Goal: Information Seeking & Learning: Learn about a topic

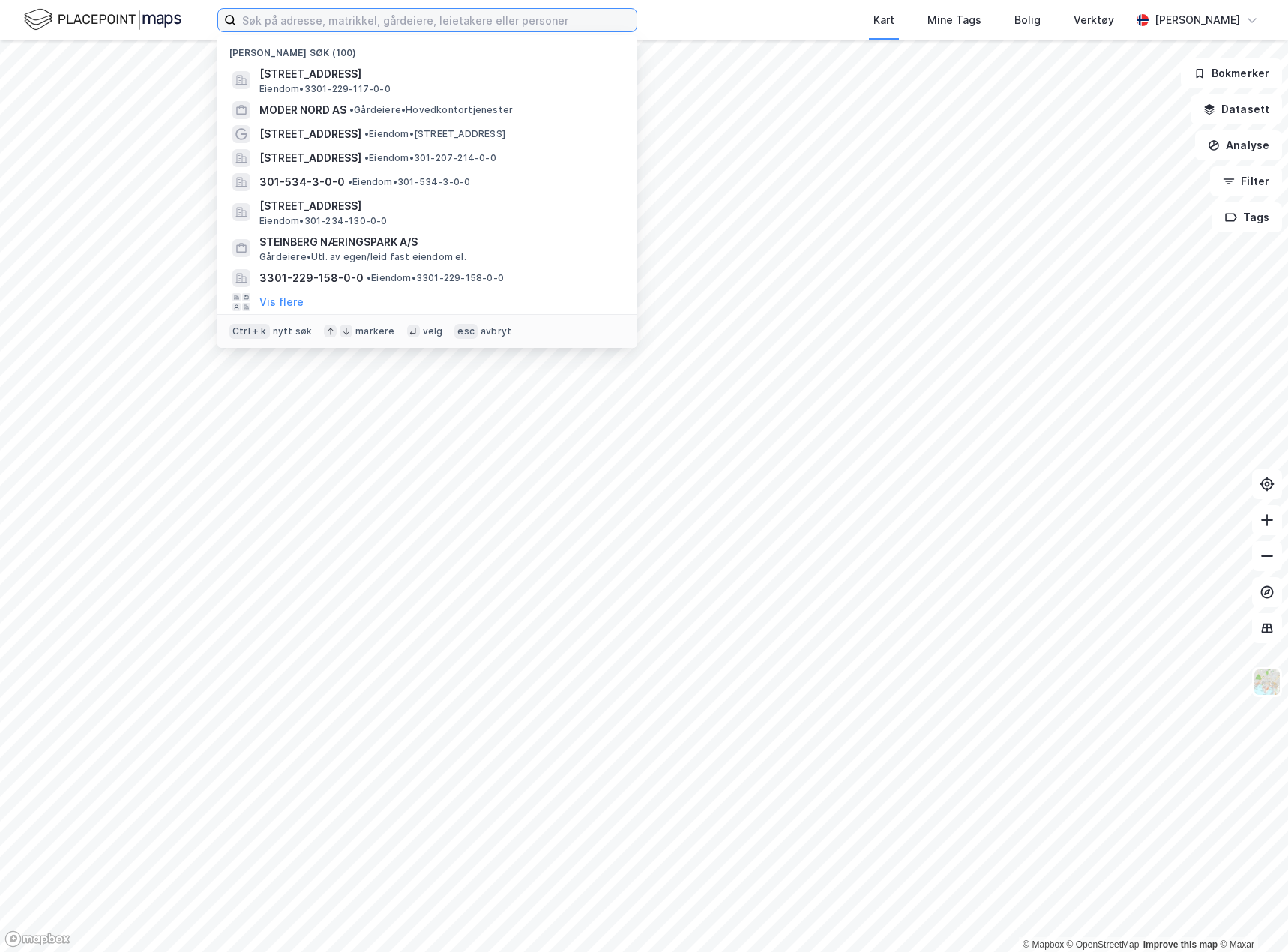
click at [280, 13] on input at bounding box center [436, 20] width 401 height 23
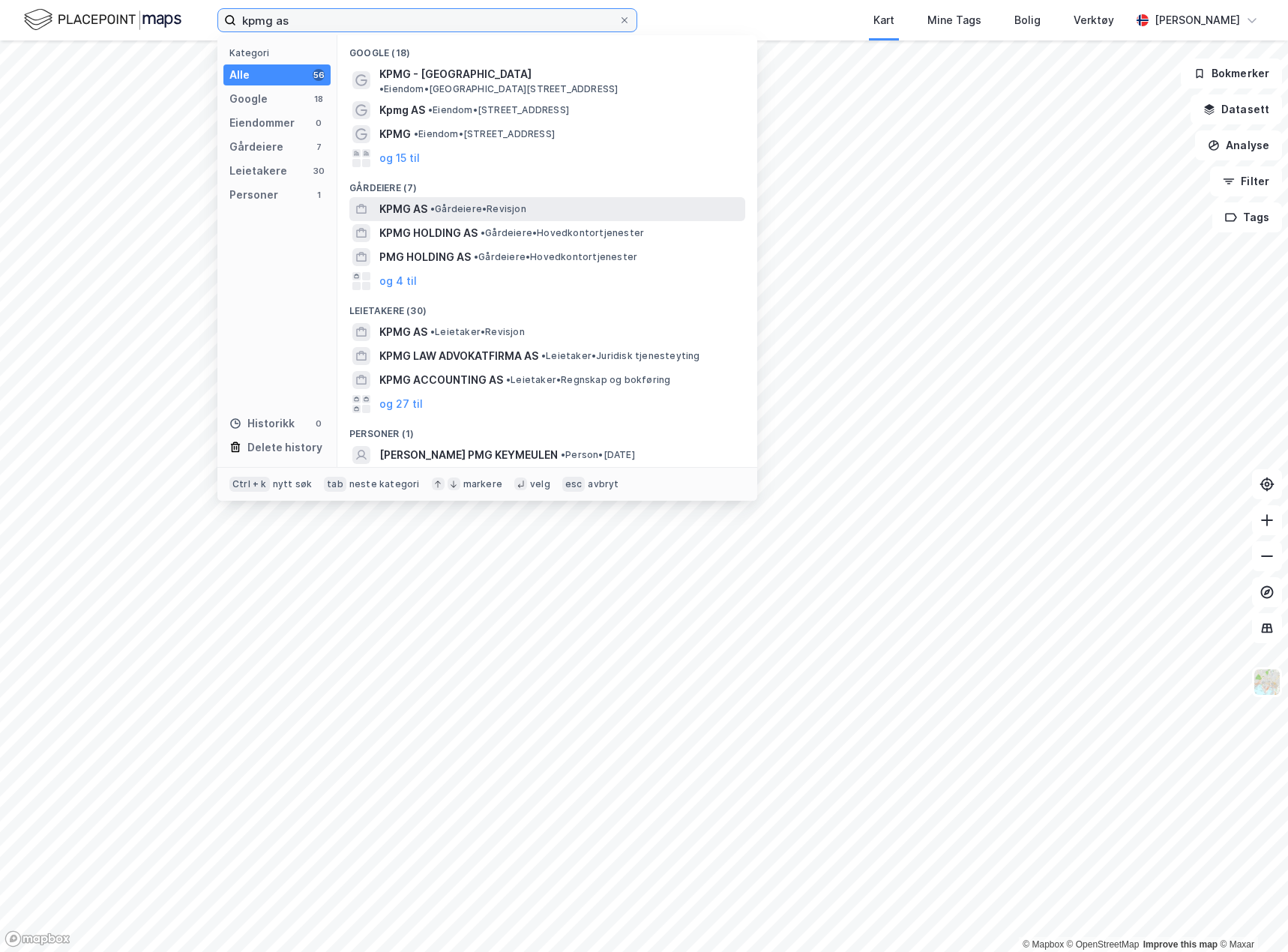
type input "kpmg as"
click at [574, 200] on div "KPMG AS • Gårdeiere • Revisjon" at bounding box center [561, 209] width 363 height 18
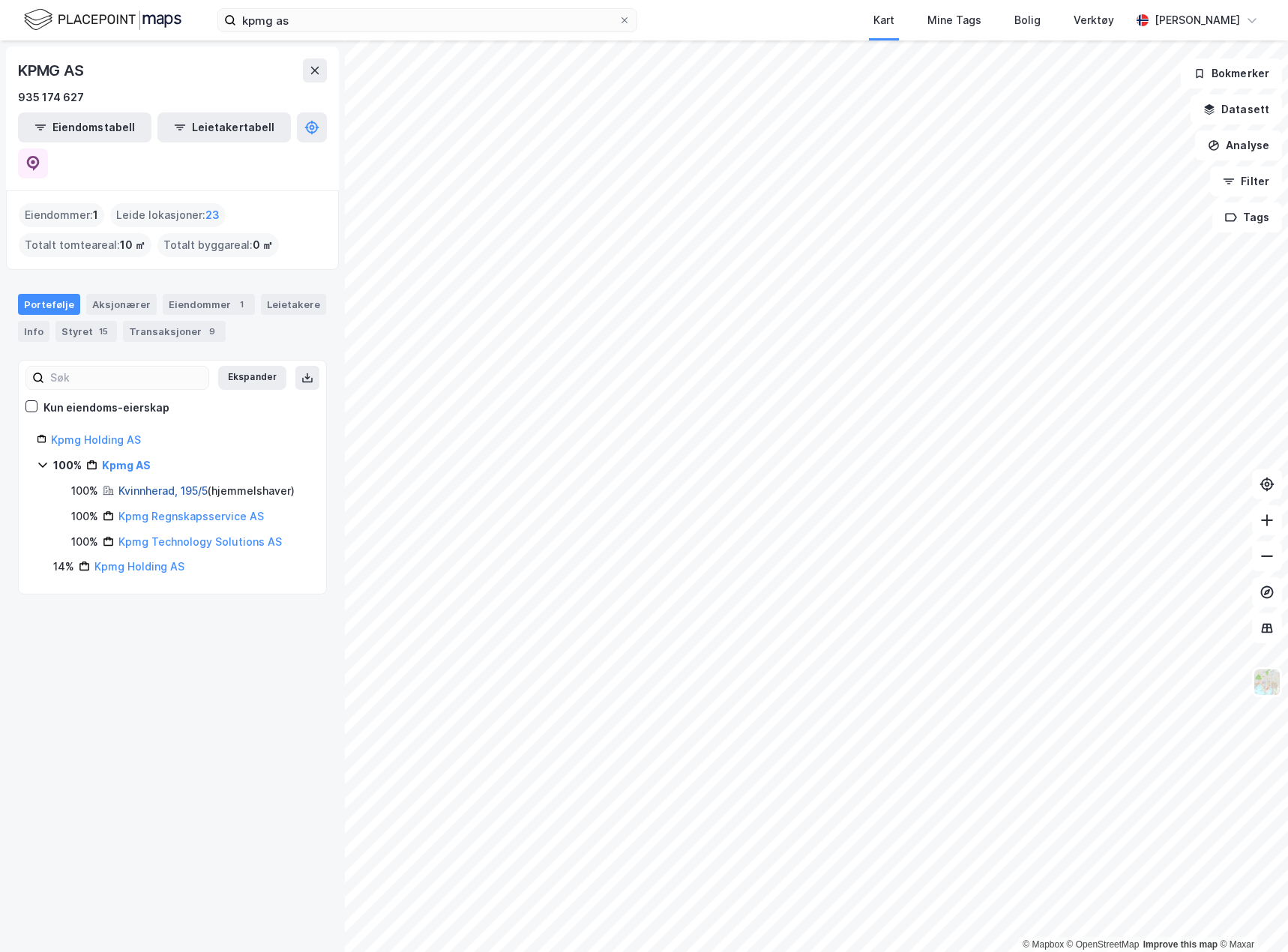
click at [149, 485] on link "Kvinnherad, 195/5" at bounding box center [163, 491] width 89 height 13
